Goal: Task Accomplishment & Management: Use online tool/utility

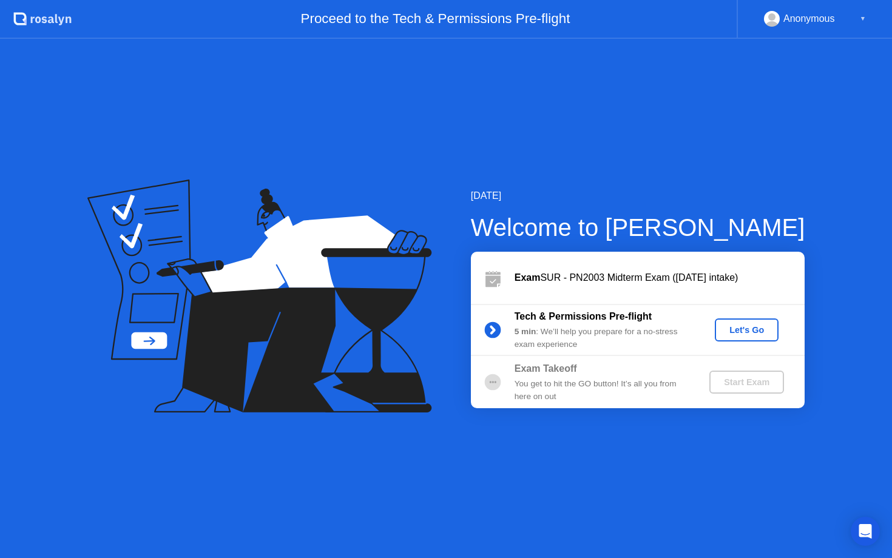
click at [734, 333] on div "Let's Go" at bounding box center [747, 330] width 54 height 10
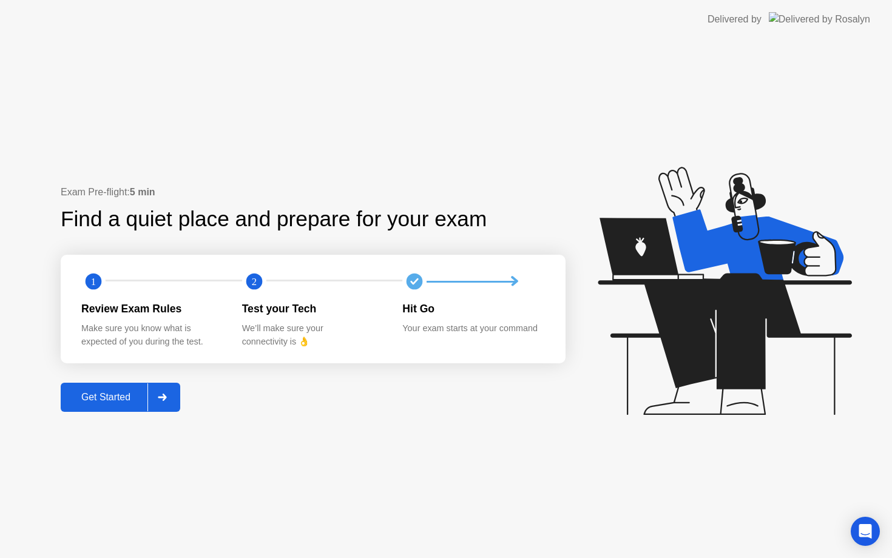
click at [87, 392] on div "Get Started" at bounding box center [105, 397] width 83 height 11
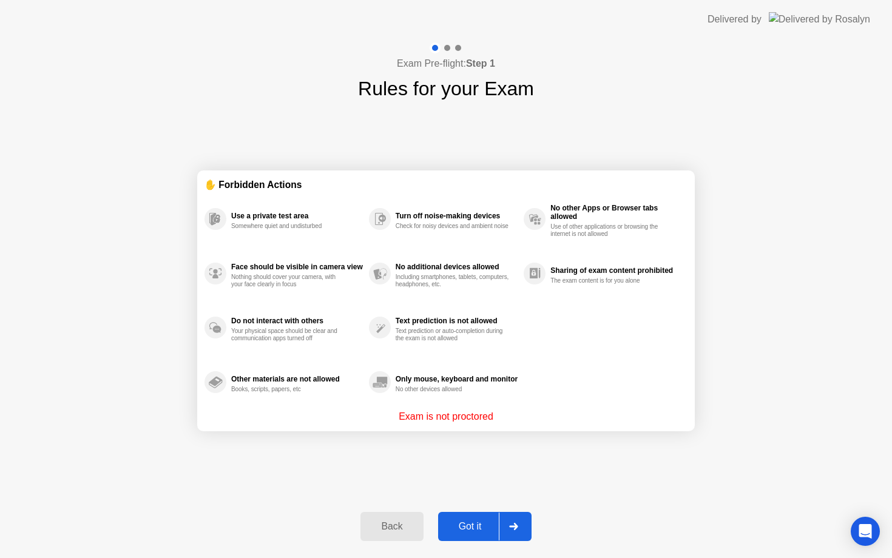
click at [470, 531] on div "Got it" at bounding box center [470, 526] width 57 height 11
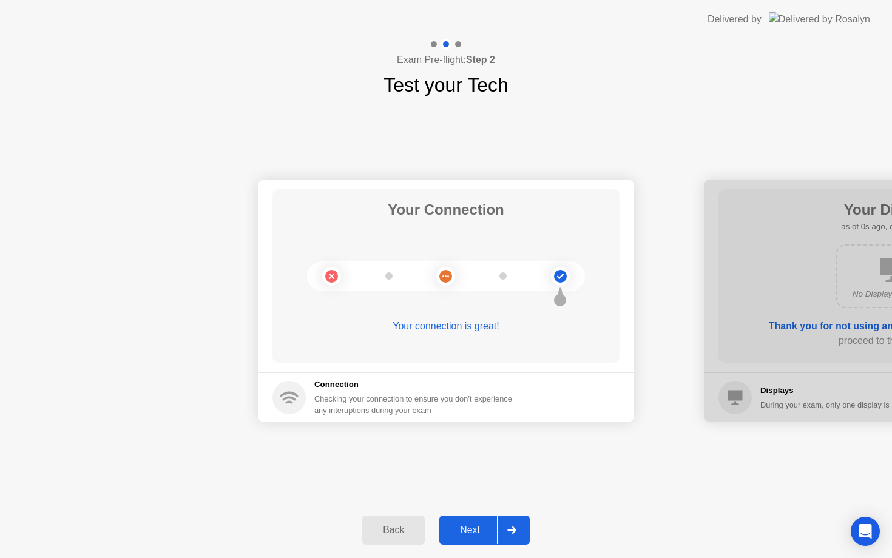
click at [470, 531] on div "Next" at bounding box center [470, 530] width 54 height 11
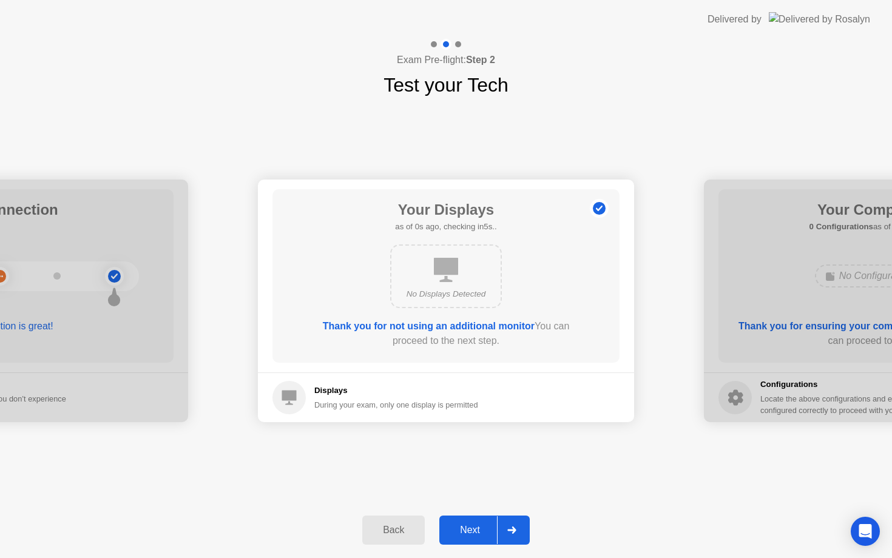
click at [470, 531] on div "Next" at bounding box center [470, 530] width 54 height 11
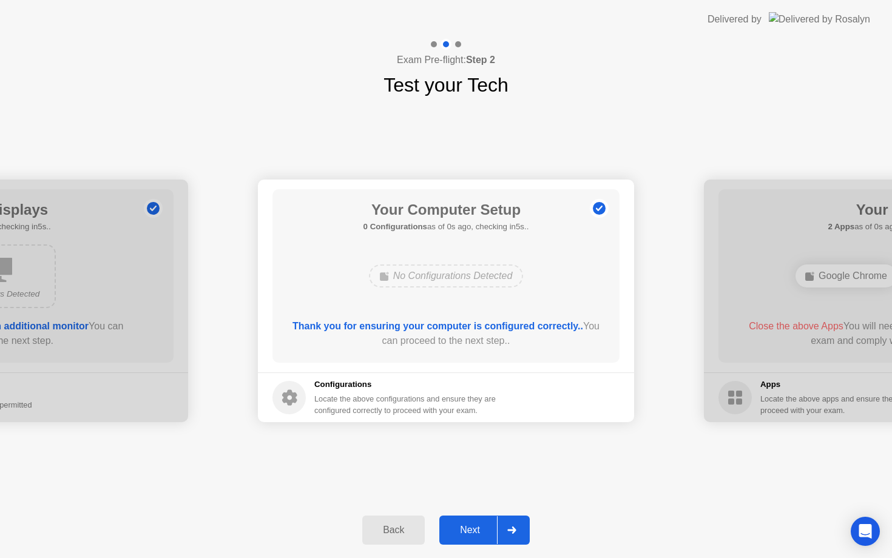
click at [470, 530] on div "Next" at bounding box center [470, 530] width 54 height 11
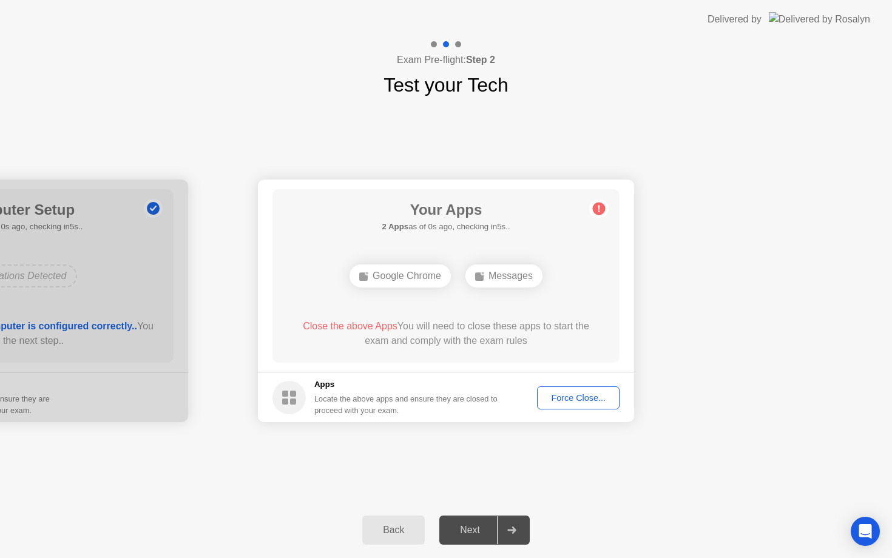
click at [470, 530] on div "Next" at bounding box center [470, 530] width 54 height 11
click at [589, 394] on div "Force Close..." at bounding box center [578, 398] width 74 height 10
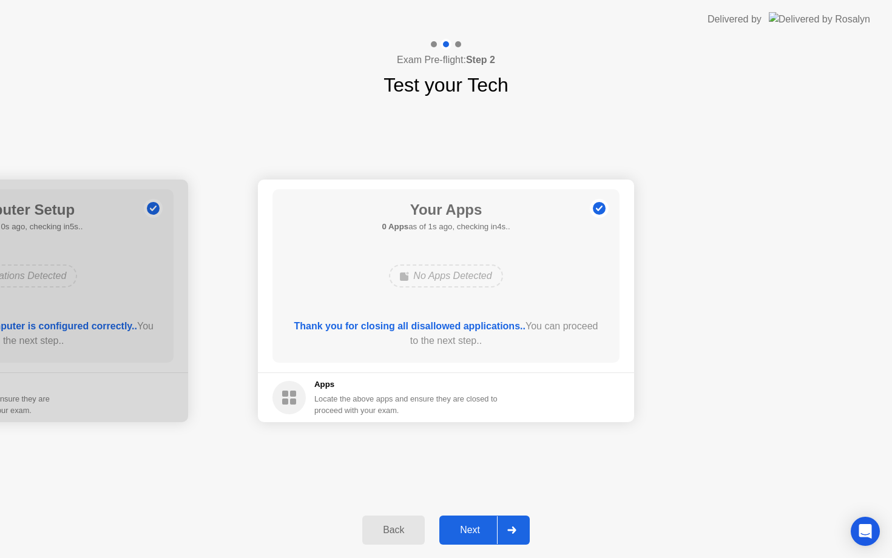
click at [468, 526] on div "Next" at bounding box center [470, 530] width 54 height 11
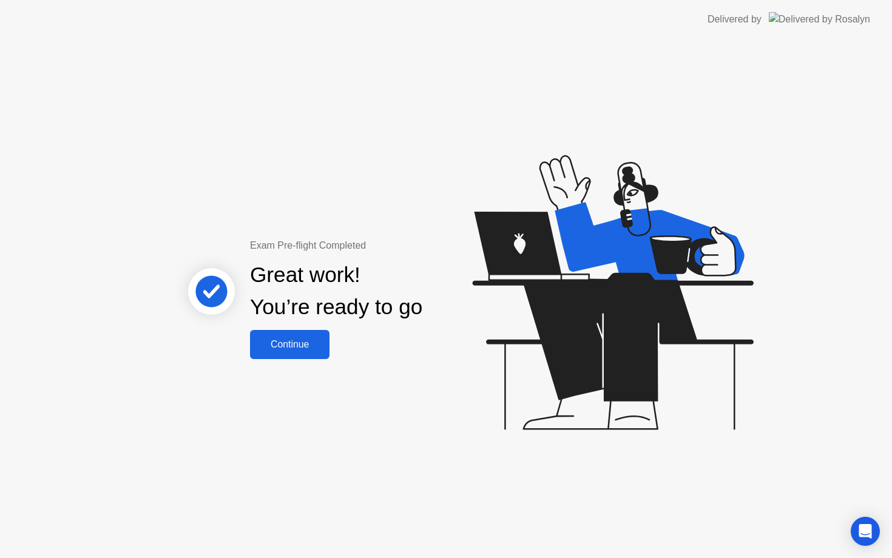
click at [306, 332] on button "Continue" at bounding box center [289, 344] width 79 height 29
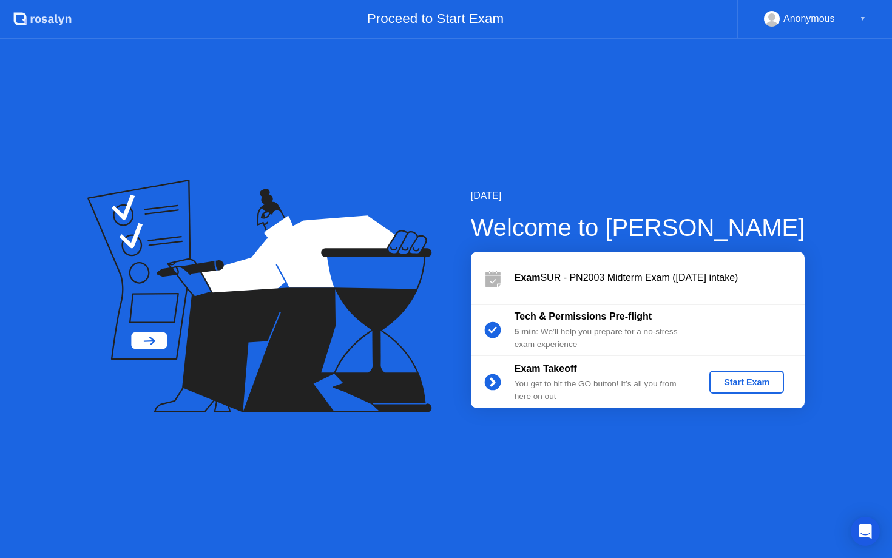
click at [726, 381] on div "Start Exam" at bounding box center [746, 382] width 65 height 10
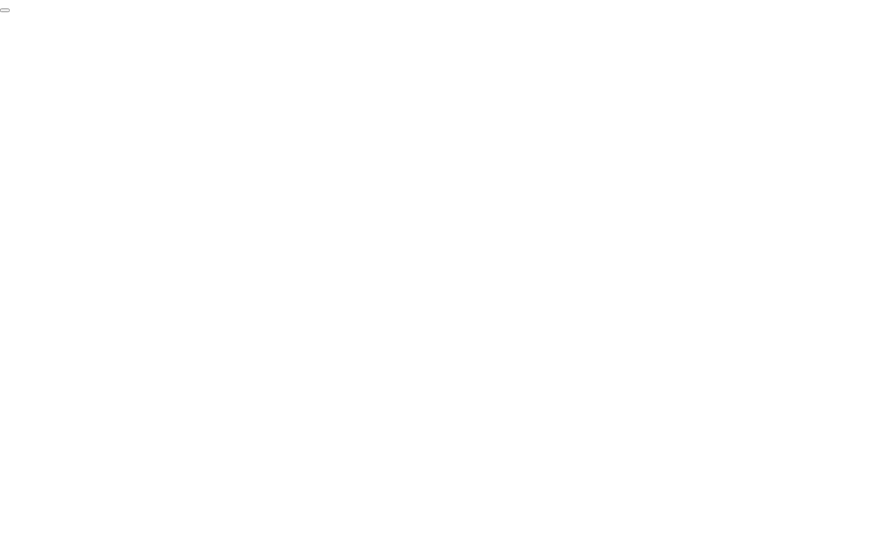
click at [10, 12] on button "End Proctoring Session" at bounding box center [5, 10] width 10 height 4
